Goal: Task Accomplishment & Management: Manage account settings

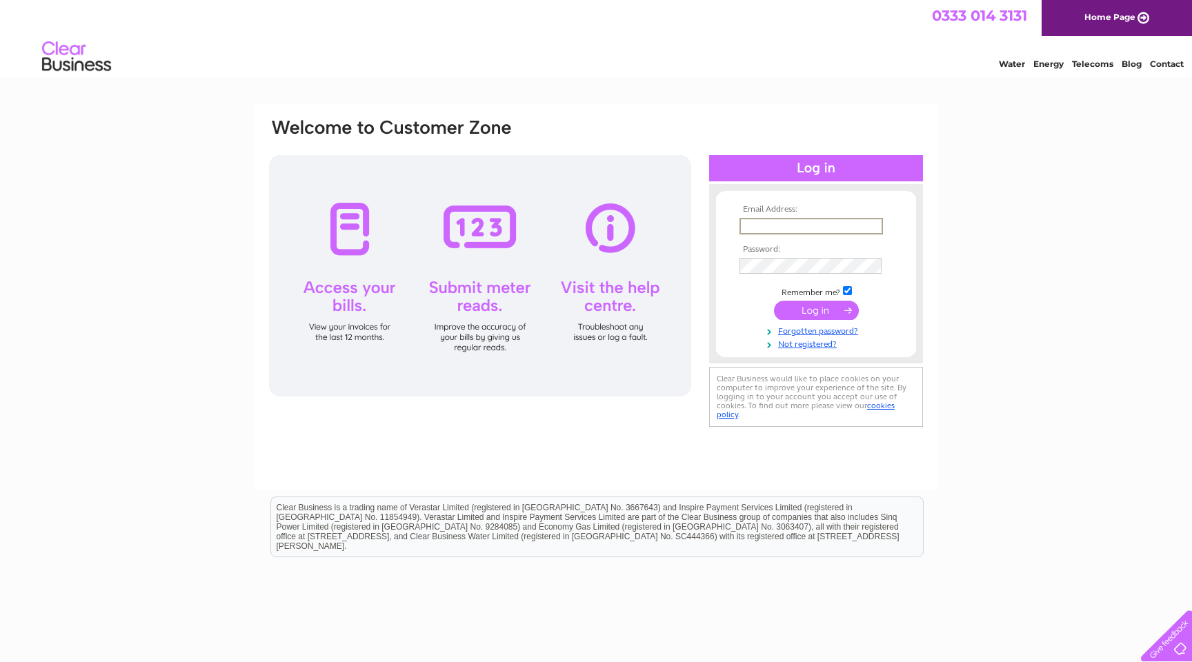
click at [778, 223] on input "text" at bounding box center [812, 226] width 144 height 17
click at [801, 233] on td at bounding box center [816, 226] width 160 height 22
click at [805, 331] on link "Forgotten password?" at bounding box center [818, 328] width 157 height 13
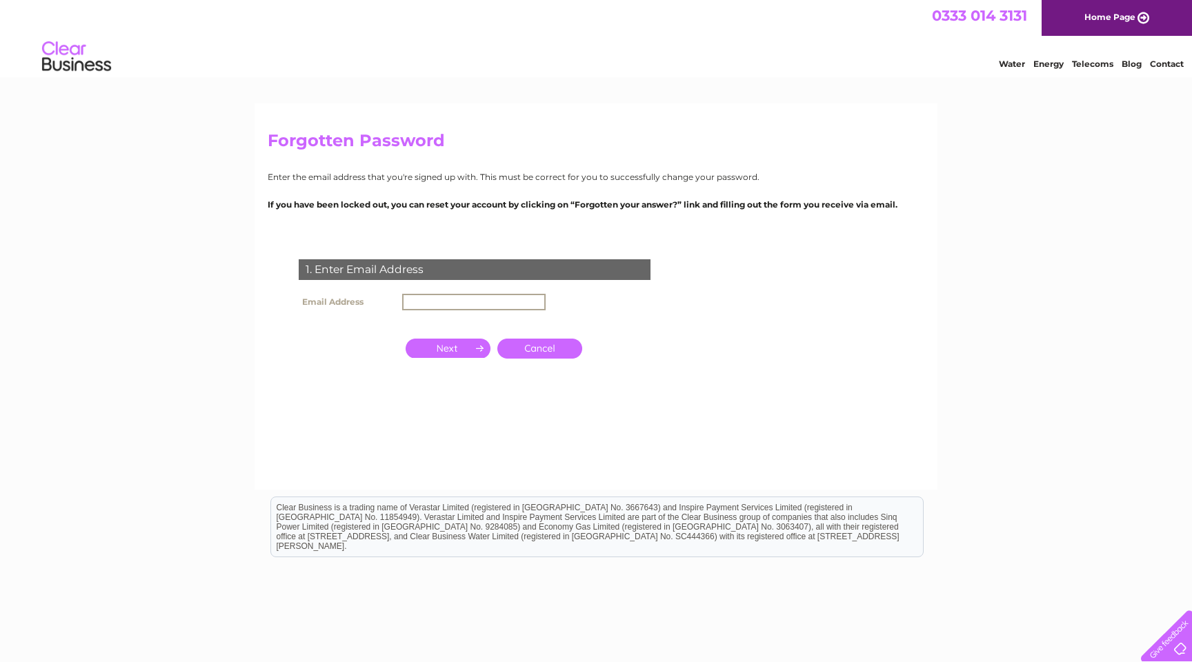
click at [434, 304] on input "text" at bounding box center [474, 302] width 144 height 17
type input "james@jevansforestrycontracts.co.uk"
click at [422, 344] on input "button" at bounding box center [448, 348] width 85 height 19
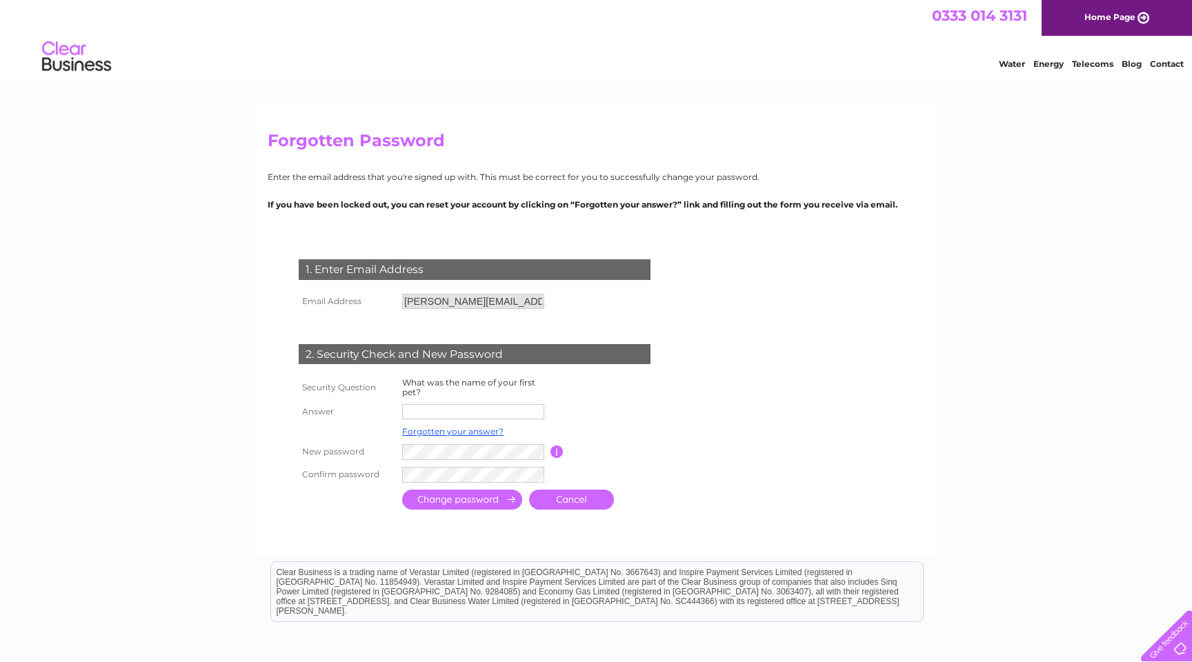
click at [433, 409] on input "text" at bounding box center [473, 411] width 142 height 15
type input "Ruby"
drag, startPoint x: 729, startPoint y: 472, endPoint x: 558, endPoint y: 493, distance: 172.5
click at [729, 472] on form "1. Enter Email Address Email Address james@jevansforestrycontracts.co.uk Cancel" at bounding box center [596, 387] width 657 height 311
drag, startPoint x: 458, startPoint y: 524, endPoint x: 438, endPoint y: 511, distance: 24.5
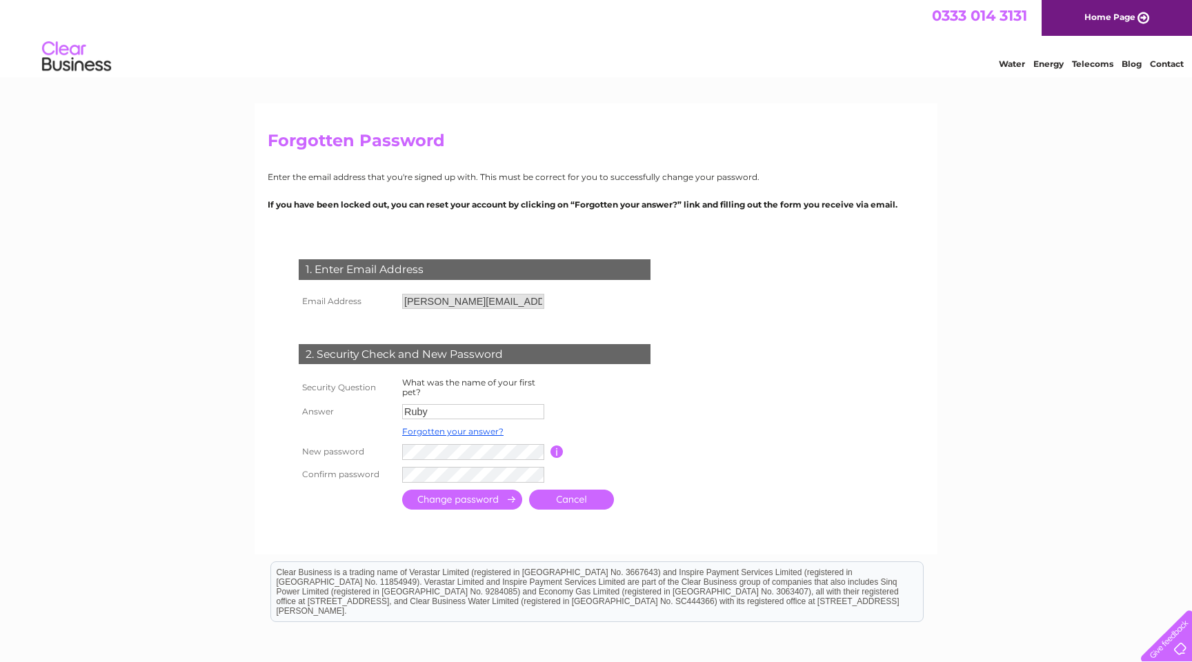
click at [458, 524] on div at bounding box center [478, 527] width 420 height 28
click at [439, 501] on input "submit" at bounding box center [462, 500] width 120 height 20
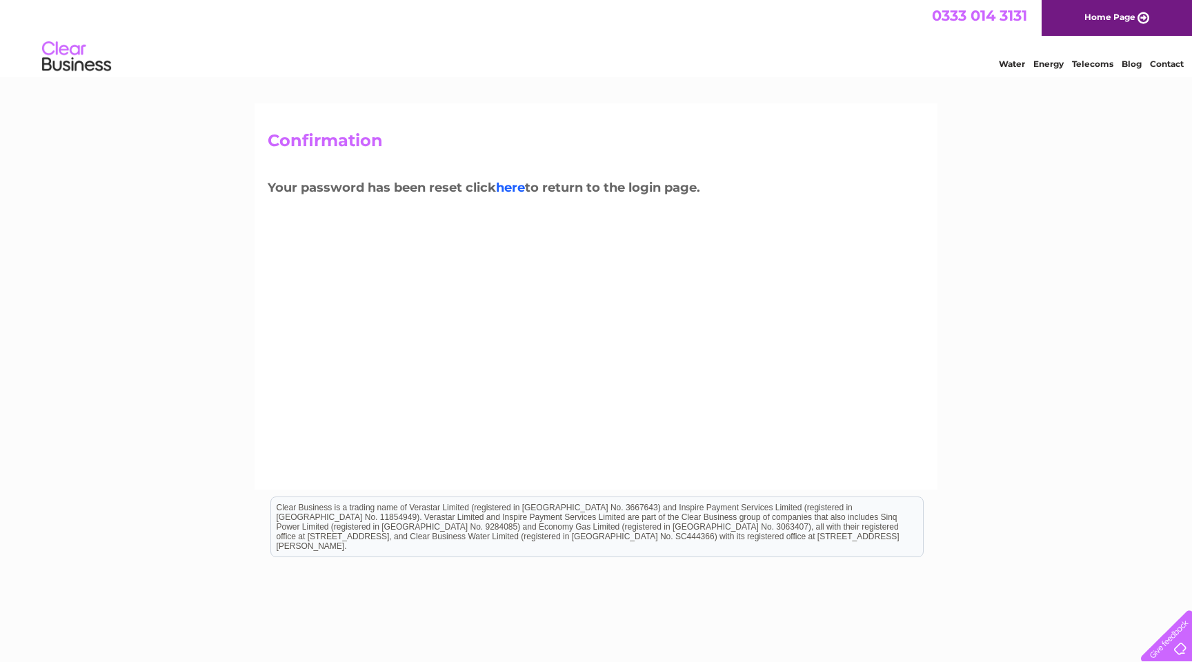
click at [515, 183] on link "here" at bounding box center [510, 187] width 29 height 15
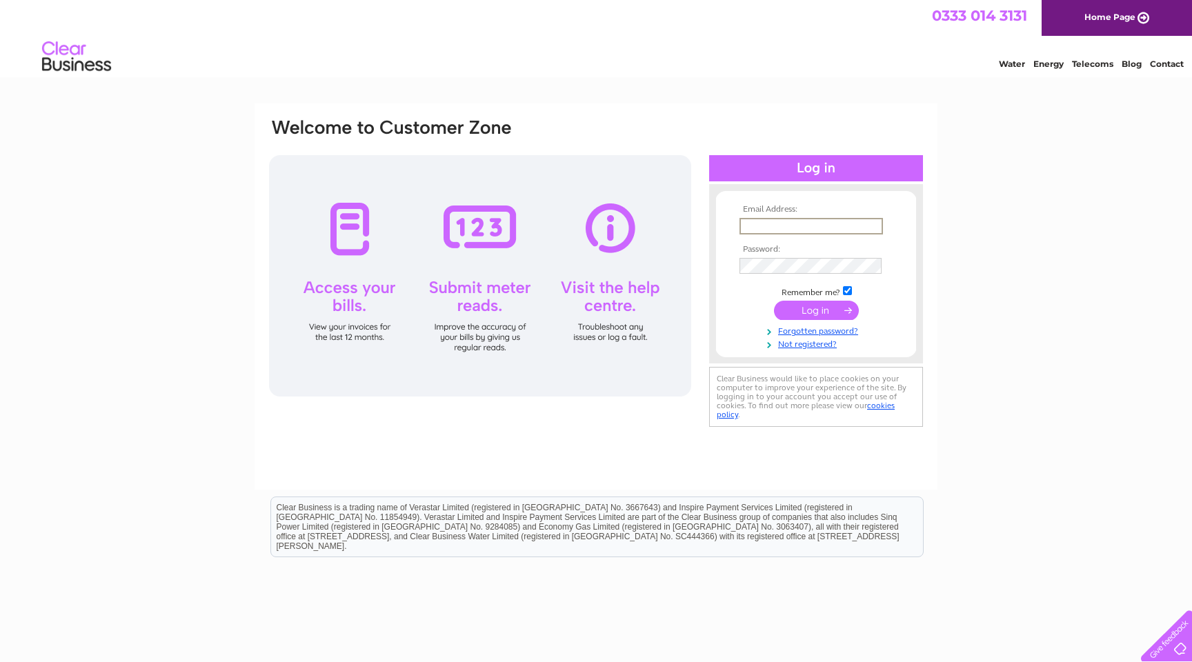
type input "[PERSON_NAME][EMAIL_ADDRESS][DOMAIN_NAME][PERSON_NAME]"
click at [816, 309] on input "submit" at bounding box center [816, 310] width 85 height 19
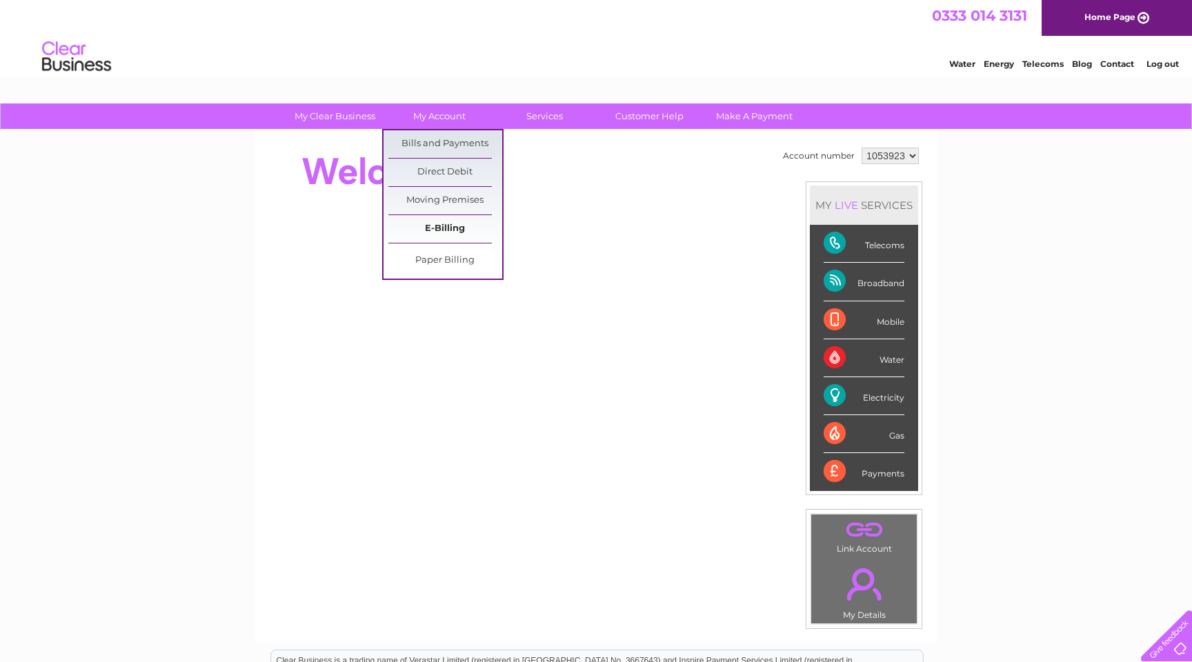
click at [468, 226] on link "E-Billing" at bounding box center [446, 229] width 114 height 28
click at [453, 229] on link "E-Billing" at bounding box center [446, 229] width 114 height 28
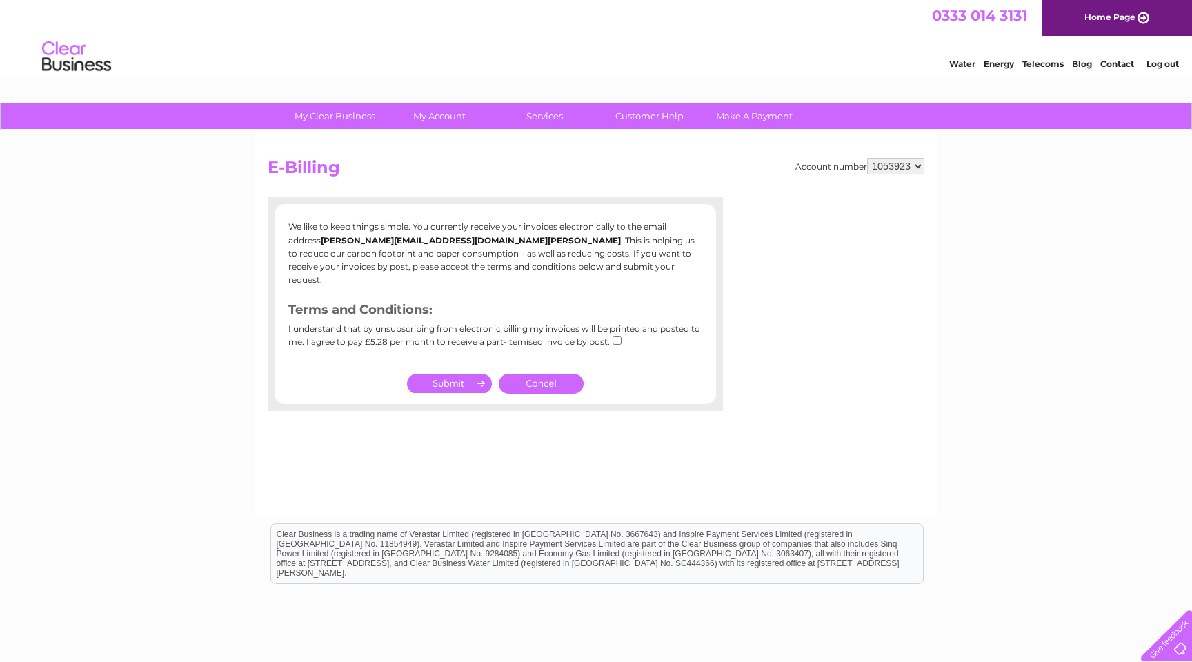
click at [448, 374] on input "submit" at bounding box center [449, 383] width 85 height 19
drag, startPoint x: 613, startPoint y: 322, endPoint x: 551, endPoint y: 348, distance: 68.1
click at [613, 336] on input "checkbox" at bounding box center [617, 340] width 9 height 9
checkbox input "true"
click at [462, 374] on input "submit" at bounding box center [449, 383] width 85 height 19
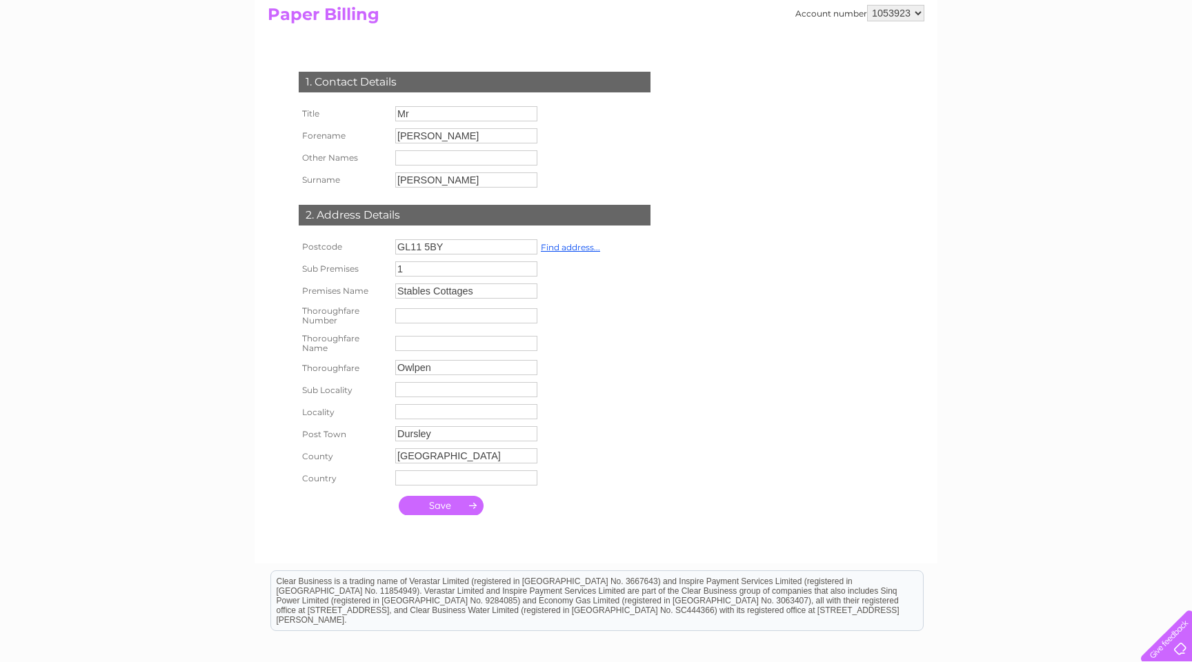
scroll to position [171, 0]
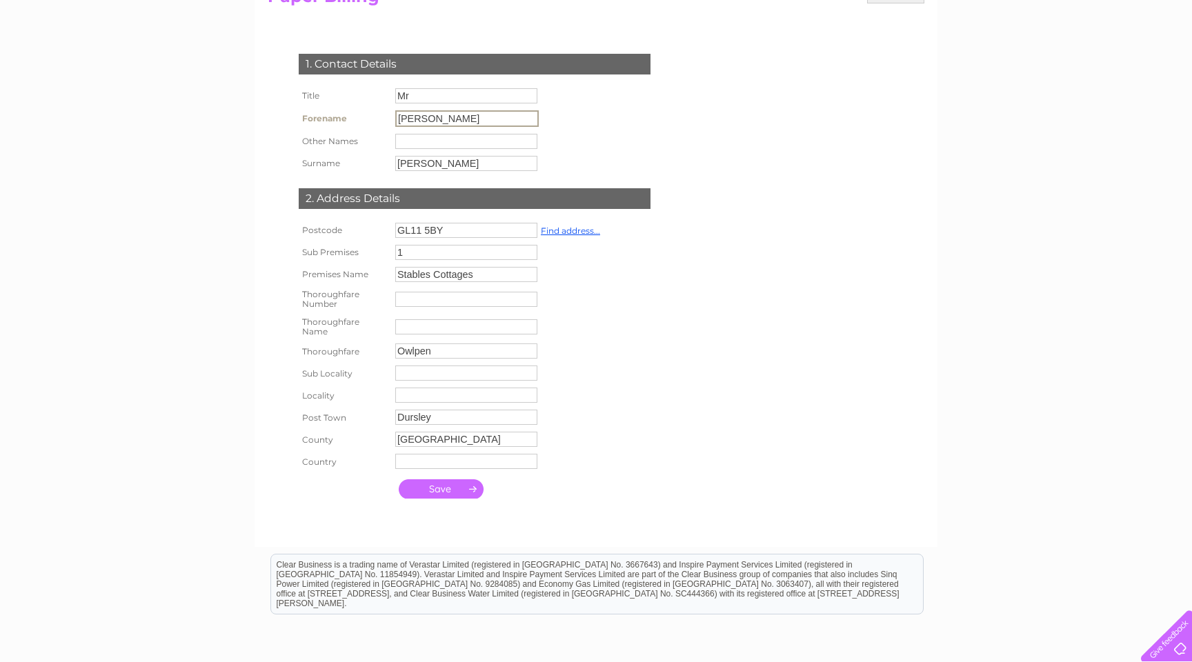
drag, startPoint x: 446, startPoint y: 117, endPoint x: 366, endPoint y: 110, distance: 80.3
type input "James"
click at [451, 494] on input "submit" at bounding box center [441, 488] width 85 height 19
click at [450, 498] on input "submit" at bounding box center [441, 488] width 85 height 19
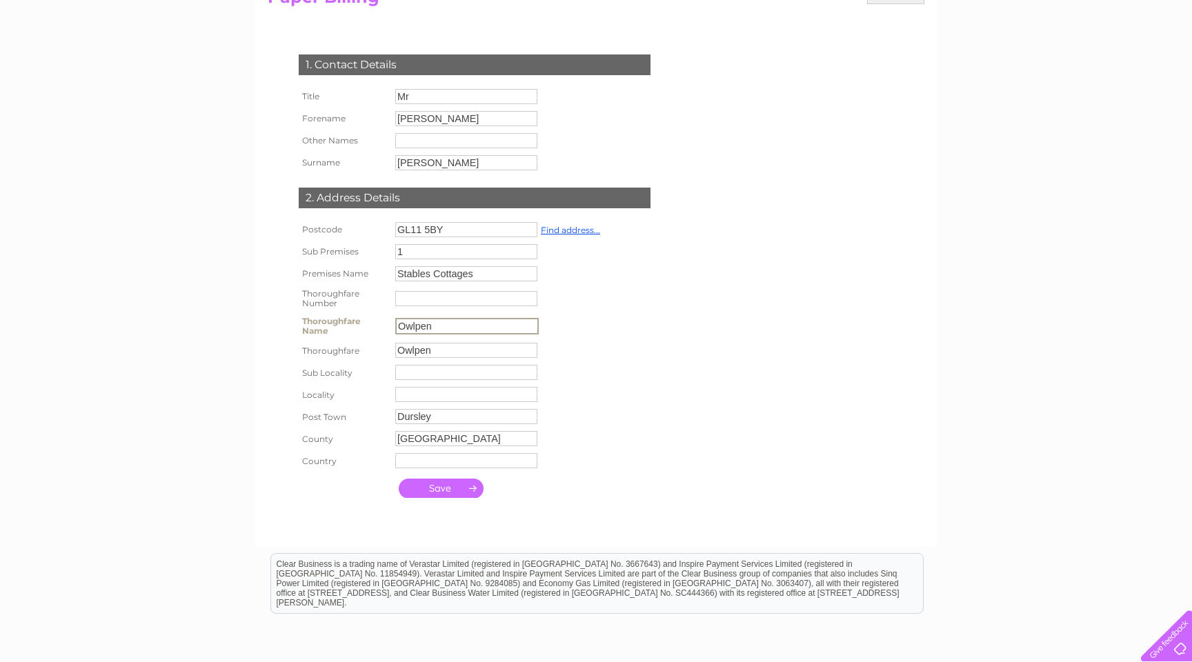
type input "Owlpen"
click at [457, 494] on input "submit" at bounding box center [441, 488] width 85 height 19
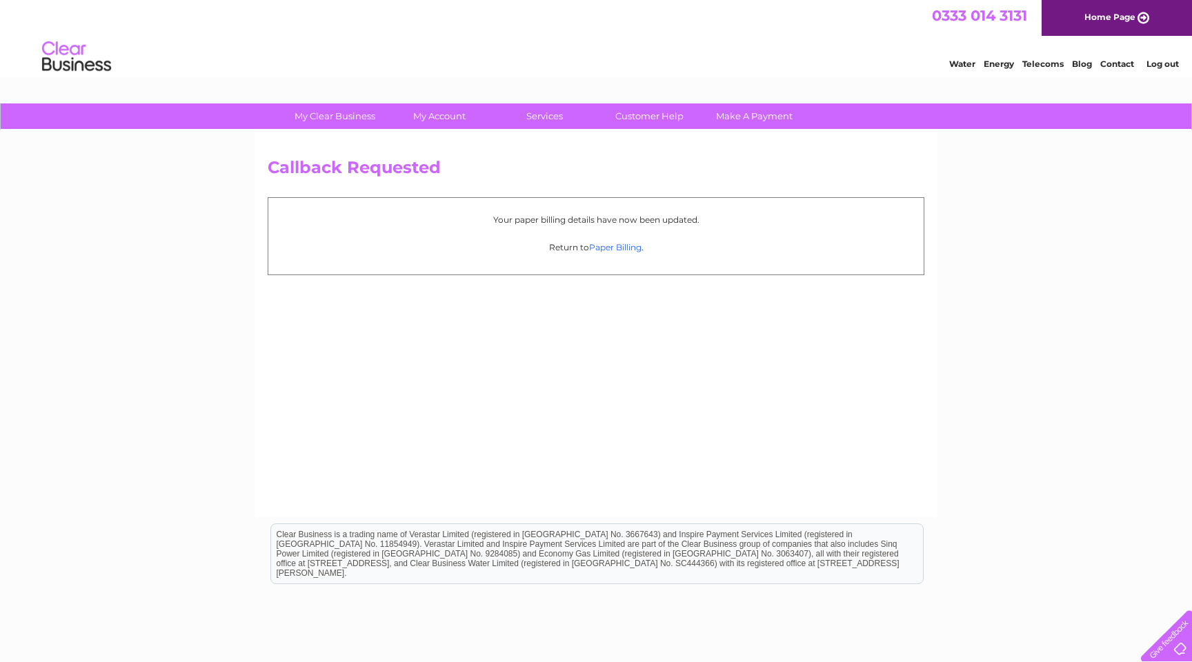
click at [611, 246] on link "Paper Billing" at bounding box center [615, 247] width 52 height 10
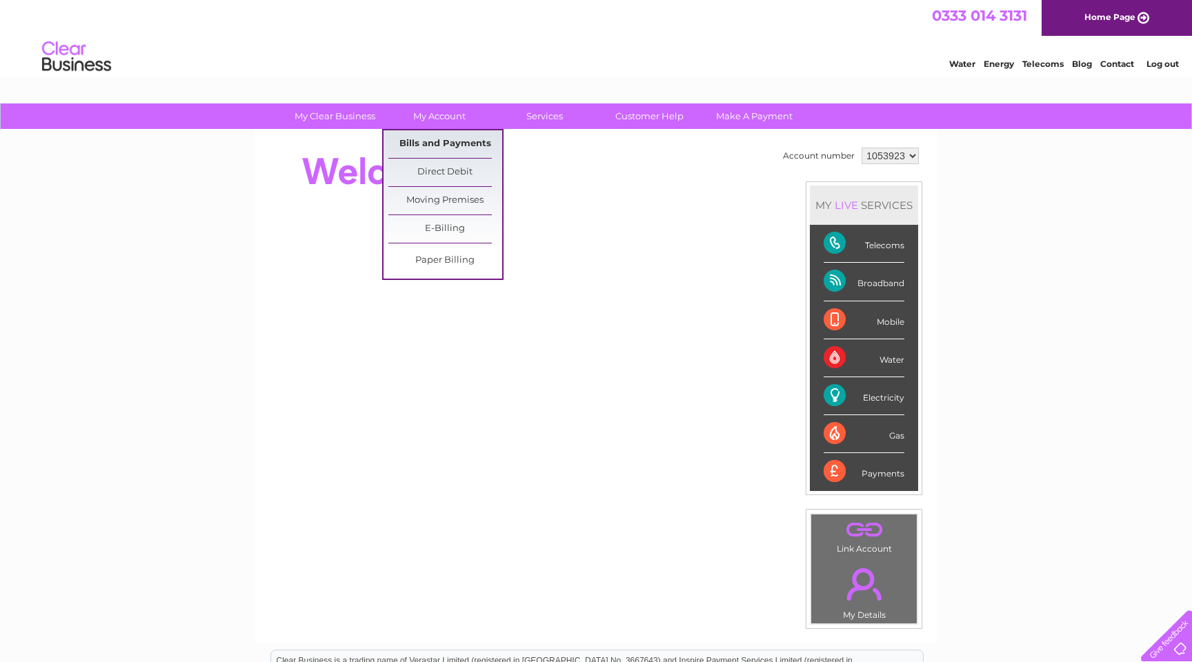
click at [452, 148] on link "Bills and Payments" at bounding box center [446, 144] width 114 height 28
click at [455, 146] on link "Bills and Payments" at bounding box center [446, 144] width 114 height 28
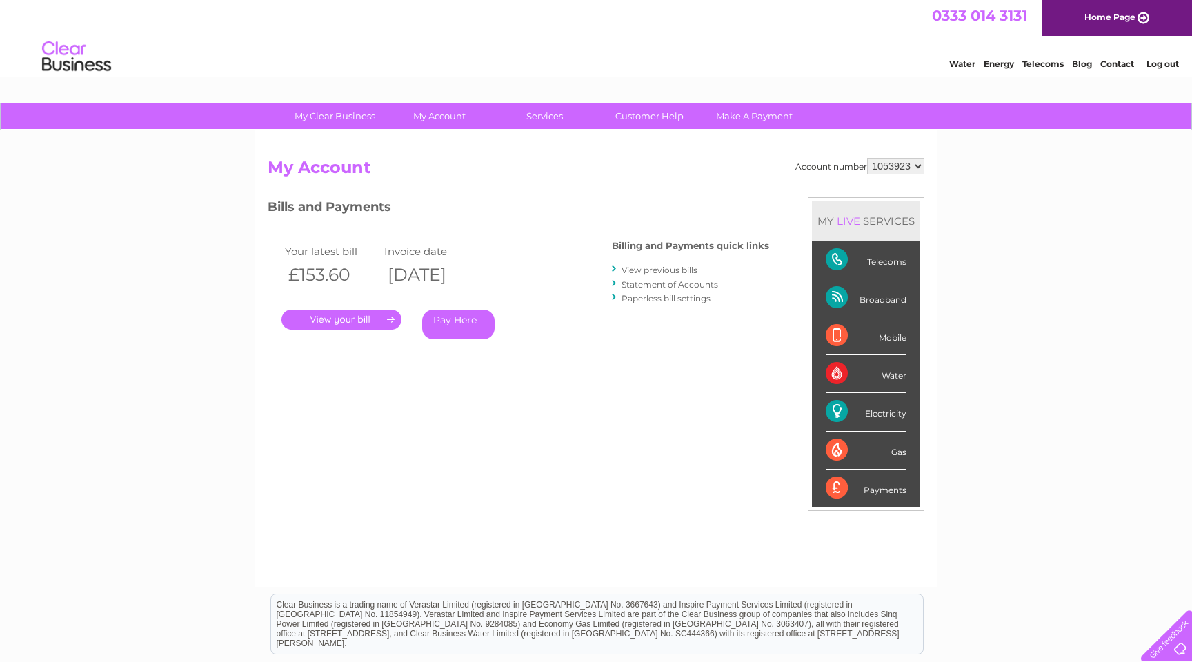
click at [348, 320] on link "." at bounding box center [342, 320] width 120 height 20
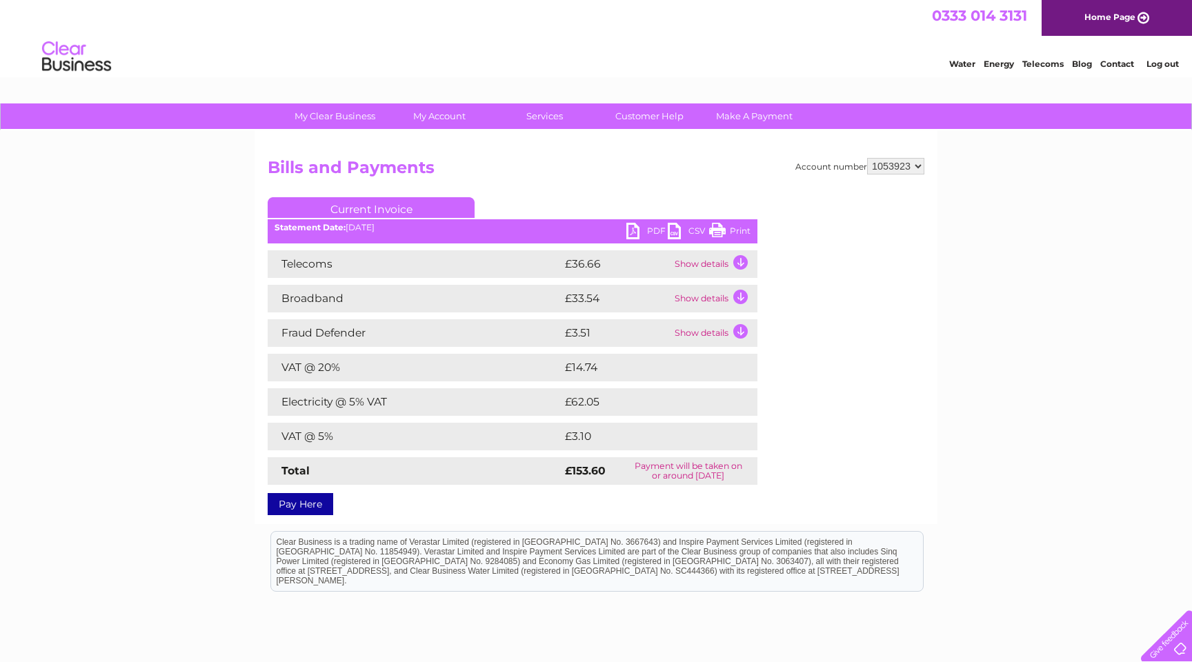
click at [673, 233] on link "CSV" at bounding box center [688, 233] width 41 height 20
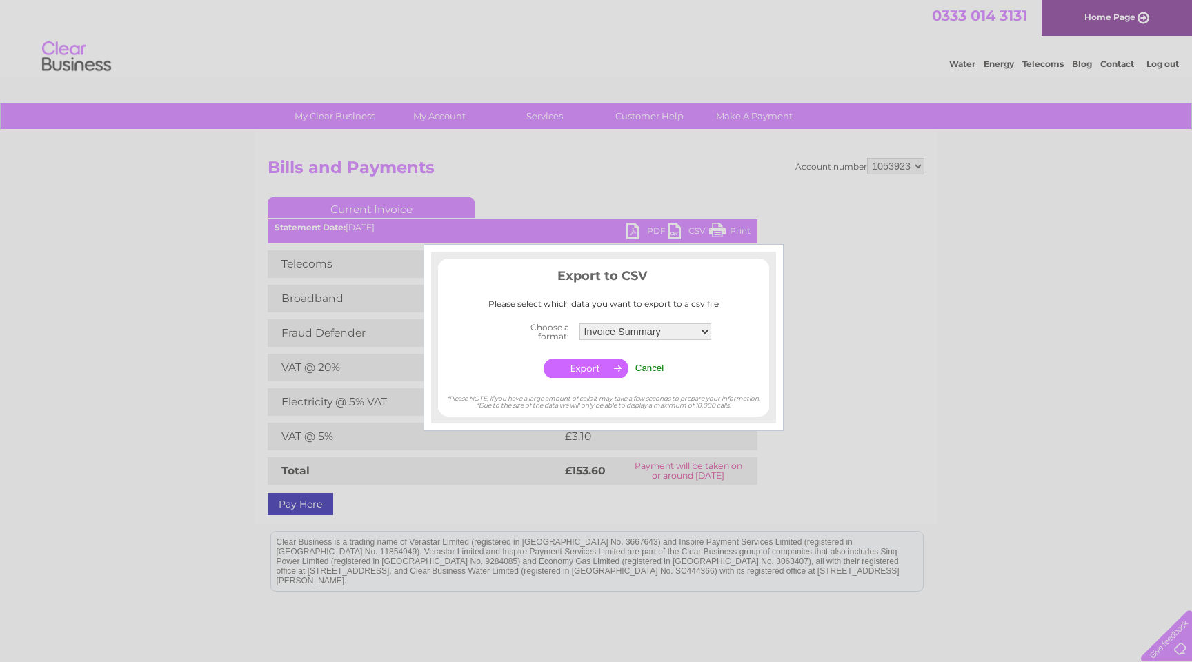
click at [578, 367] on input "button" at bounding box center [586, 368] width 85 height 19
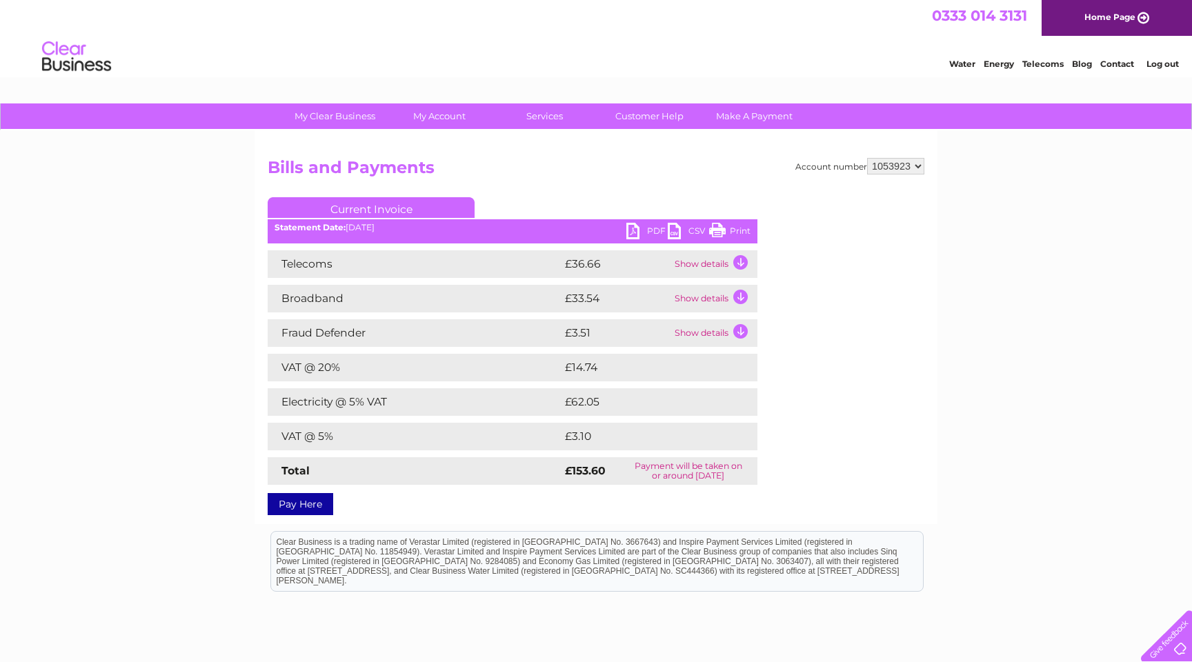
click at [638, 233] on link "PDF" at bounding box center [647, 233] width 41 height 20
click at [321, 58] on div "Water Energy Telecoms Blog Contact Log out" at bounding box center [596, 58] width 1192 height 45
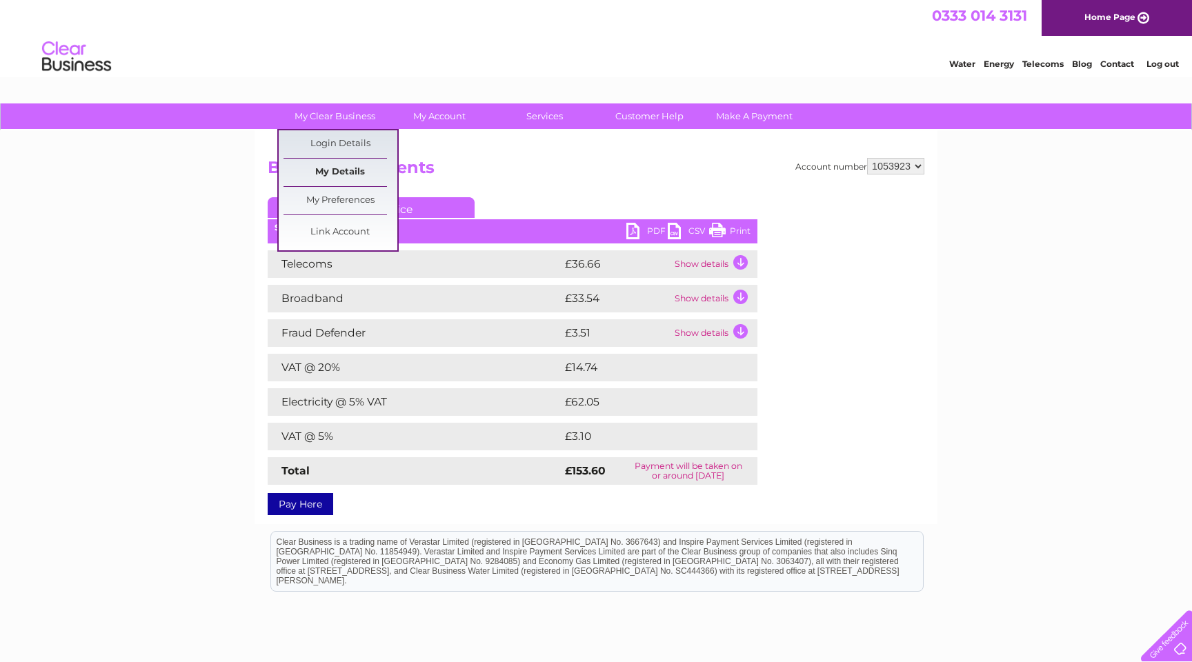
click at [363, 172] on link "My Details" at bounding box center [341, 173] width 114 height 28
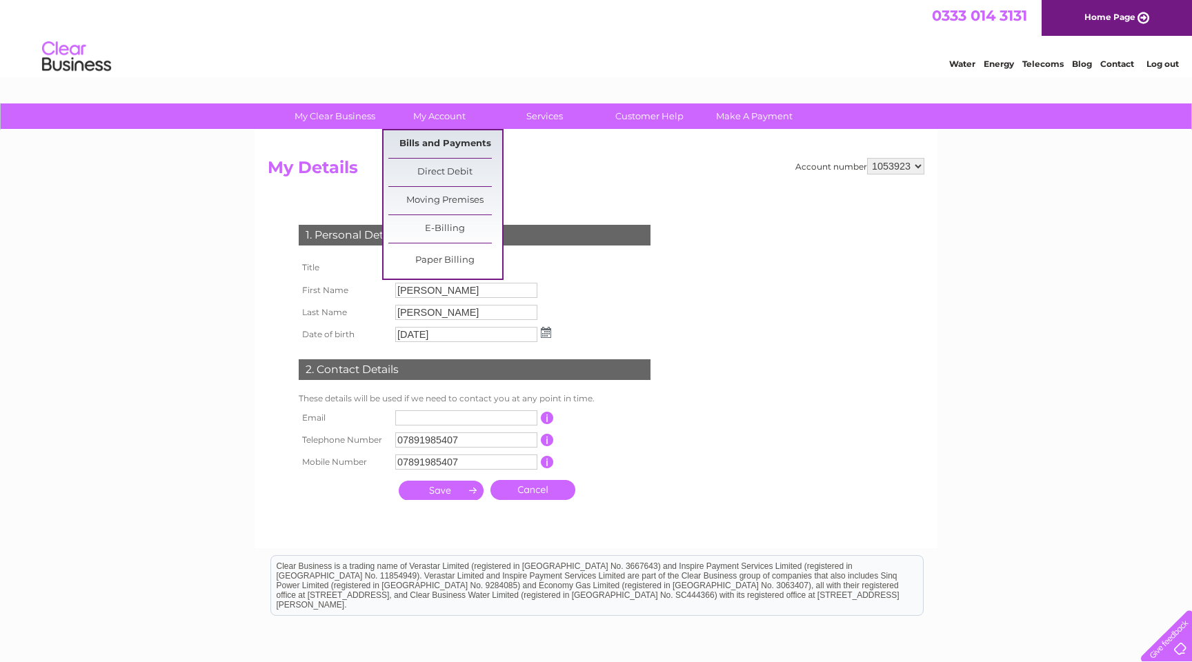
click at [438, 155] on link "Bills and Payments" at bounding box center [446, 144] width 114 height 28
click at [438, 153] on link "Bills and Payments" at bounding box center [446, 144] width 114 height 28
